Goal: Task Accomplishment & Management: Manage account settings

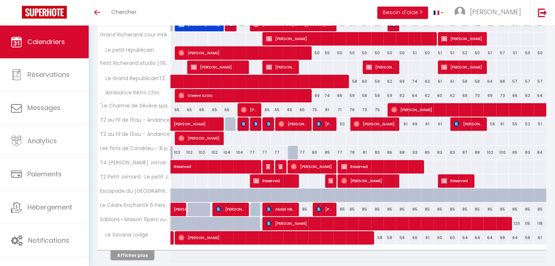
scroll to position [191, 0]
click at [289, 212] on span "Abdel HB BAT" at bounding box center [280, 210] width 29 height 14
select select "OK"
select select "1"
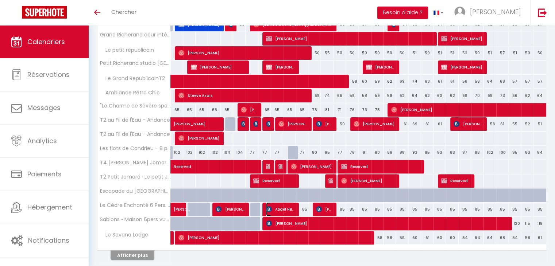
select select "0"
select select "1"
select select
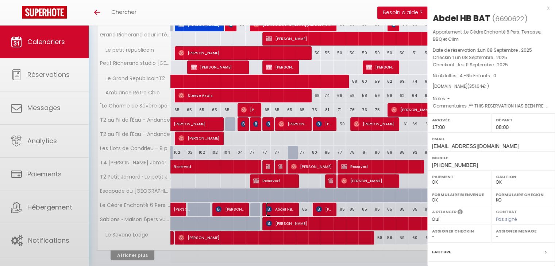
select select "40746"
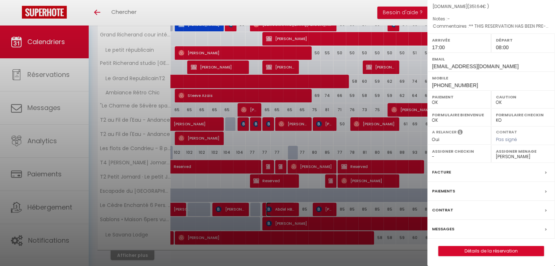
scroll to position [216, 0]
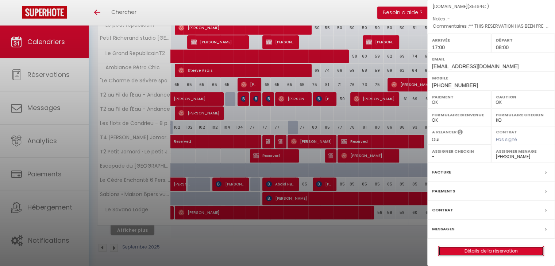
click at [489, 252] on link "Détails de la réservation" at bounding box center [491, 251] width 105 height 9
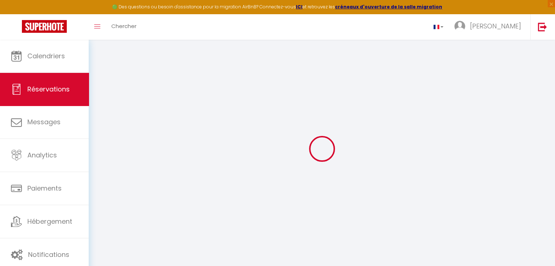
type input "[PERSON_NAME]"
type input "HB BAT"
type input "[EMAIL_ADDRESS][DOMAIN_NAME]"
type input "[PHONE_NUMBER]"
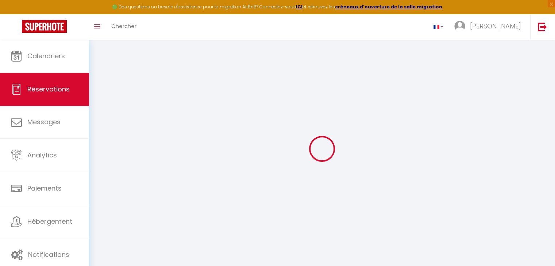
type input "[PHONE_NUMBER]"
type input "."
select select "FR"
type input "51.57"
type input "4.92"
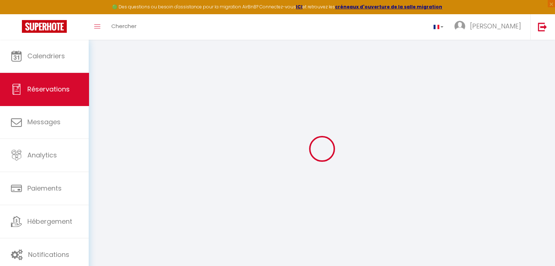
select select "64400"
select select "1"
select select
type input "4"
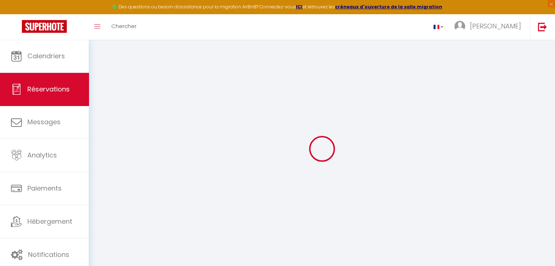
select select "12"
select select "15"
type input "283.83"
checkbox input "false"
select select "2"
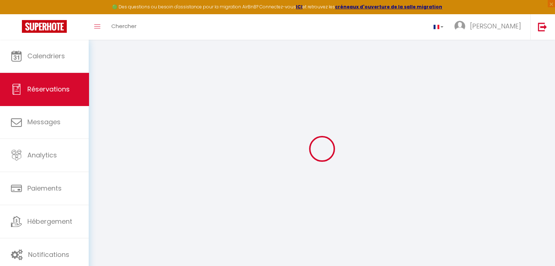
type input "50"
type input "0"
select select
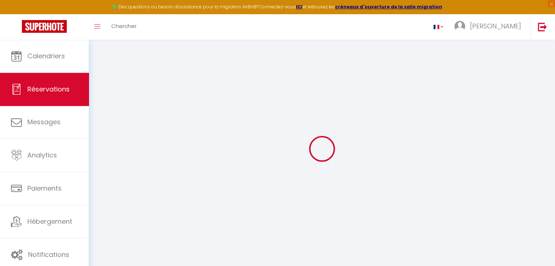
checkbox input "false"
select select
checkbox input "false"
select select
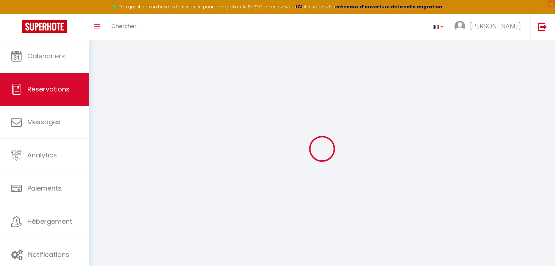
select select
checkbox input "false"
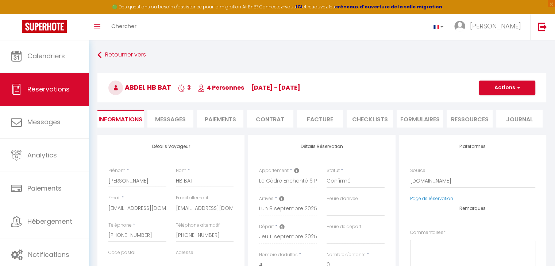
select select
checkbox input "false"
type textarea "** THIS RESERVATION HAS BEEN PRE-PAID ** BOOKING NOTE : Payment charge is EUR 4…"
type input "60"
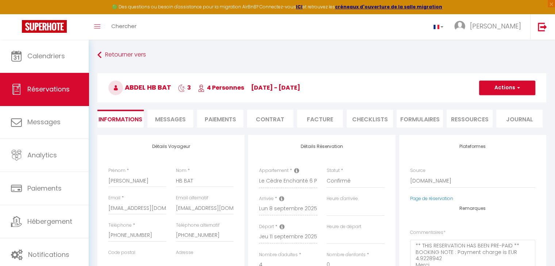
type input "7.81"
select select
checkbox input "false"
select select "17:00"
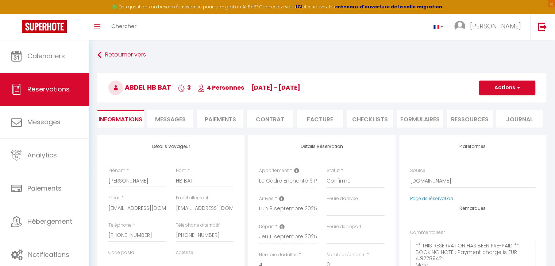
select select "08:00"
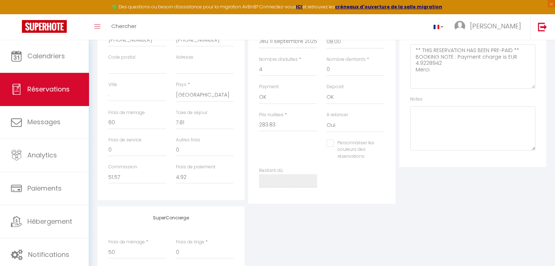
scroll to position [203, 0]
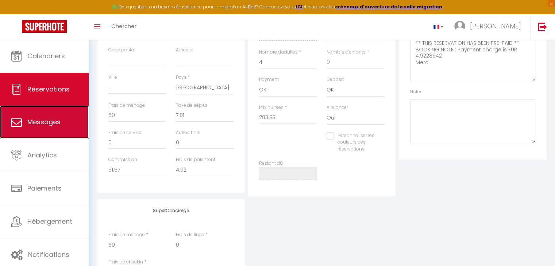
click at [53, 118] on span "Messages" at bounding box center [43, 122] width 33 height 9
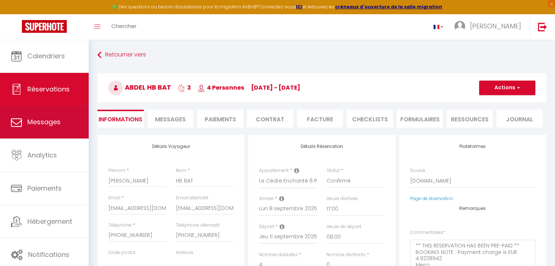
select select "message"
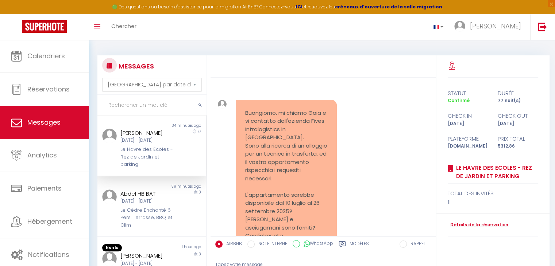
scroll to position [3235, 0]
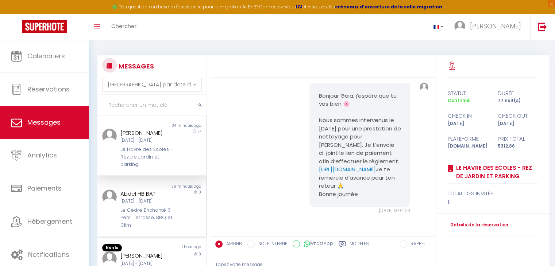
click at [137, 210] on div "Le Cèdre Enchanté 6 Pers. Terrasse, BBQ et Clim" at bounding box center [147, 218] width 54 height 22
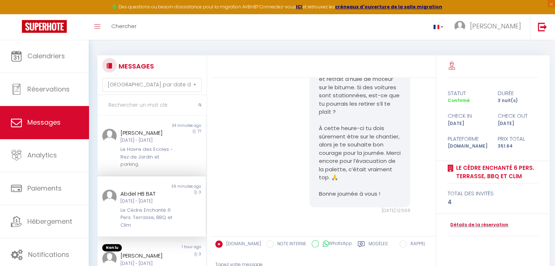
scroll to position [2331, 0]
